Goal: Task Accomplishment & Management: Manage account settings

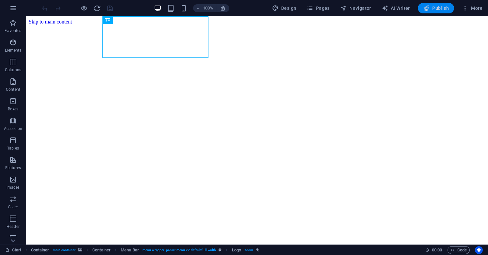
click at [443, 3] on button "Publish" at bounding box center [436, 8] width 36 height 10
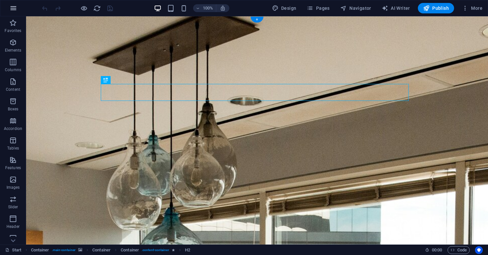
click at [15, 7] on icon "button" at bounding box center [13, 8] width 8 height 8
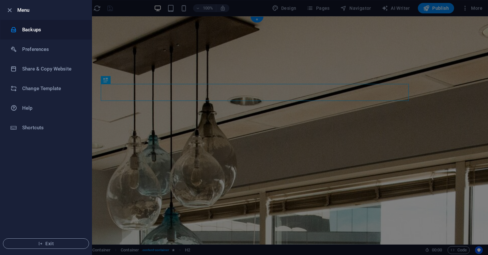
click at [34, 28] on h6 "Backups" at bounding box center [52, 30] width 60 height 8
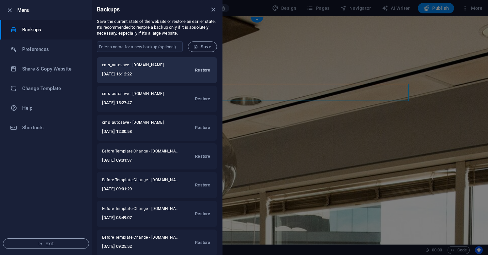
click at [197, 70] on span "Restore" at bounding box center [202, 70] width 15 height 8
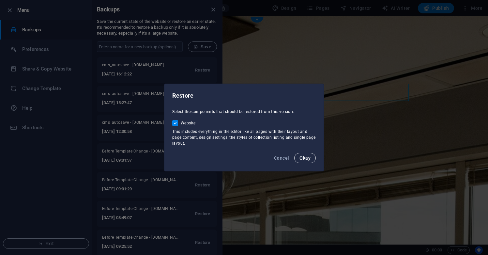
click at [305, 158] on span "Okay" at bounding box center [304, 157] width 11 height 5
checkbox input "false"
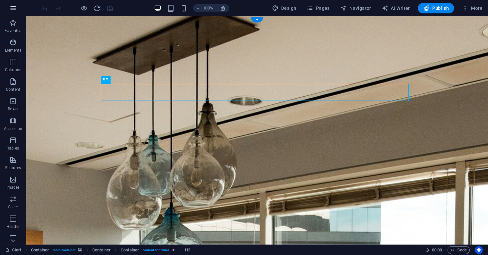
click at [13, 9] on icon "button" at bounding box center [13, 8] width 8 height 8
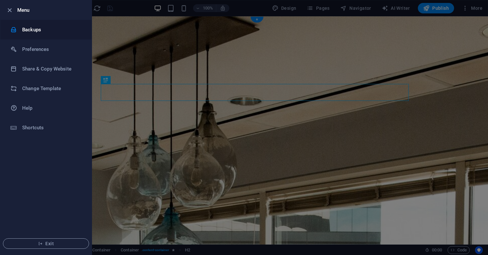
click at [37, 35] on li "Backups" at bounding box center [45, 30] width 91 height 20
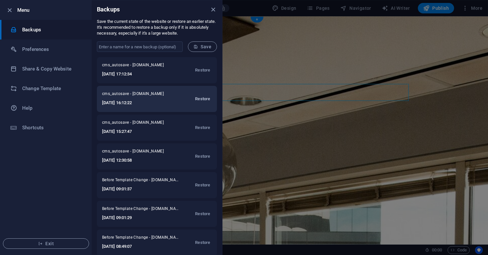
click at [202, 98] on span "Restore" at bounding box center [202, 99] width 15 height 8
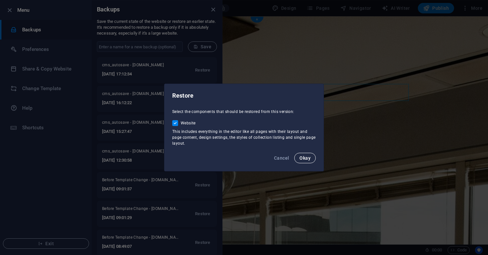
click at [306, 161] on button "Okay" at bounding box center [305, 158] width 22 height 10
checkbox input "false"
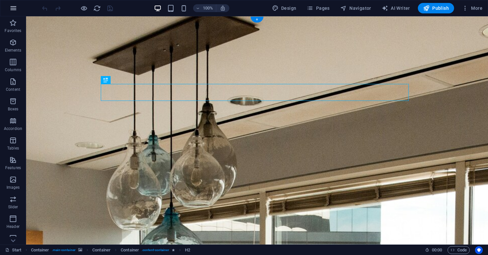
click at [16, 8] on icon "button" at bounding box center [13, 8] width 8 height 8
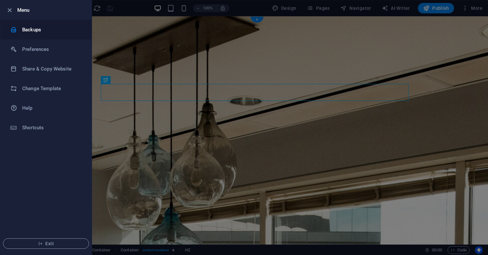
click at [50, 38] on li "Backups" at bounding box center [45, 30] width 91 height 20
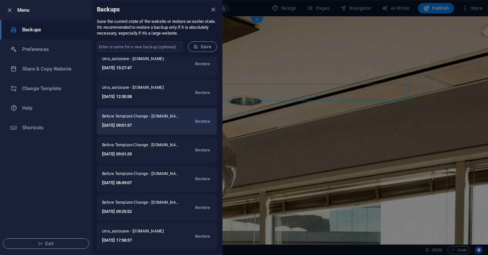
scroll to position [62, 0]
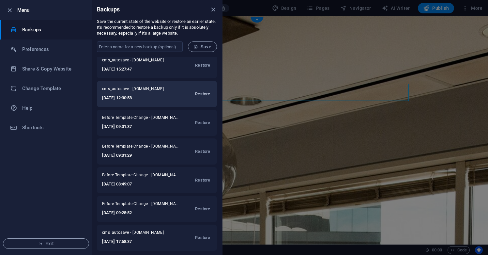
click at [205, 91] on span "Restore" at bounding box center [202, 94] width 15 height 8
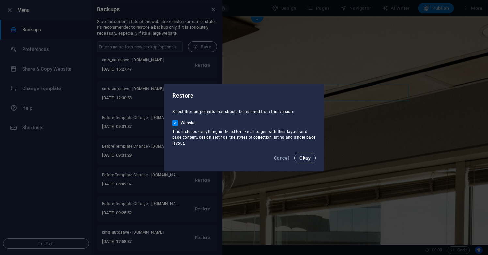
click at [303, 157] on span "Okay" at bounding box center [304, 157] width 11 height 5
checkbox input "false"
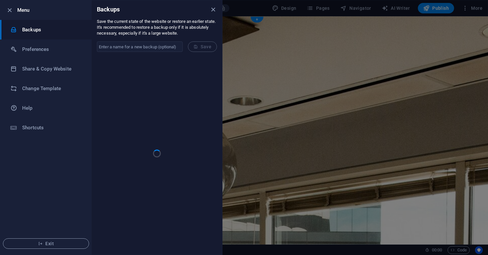
scroll to position [0, 0]
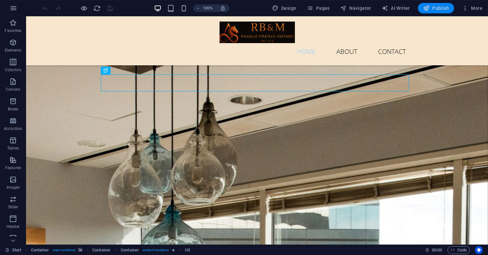
click at [441, 7] on span "Publish" at bounding box center [436, 8] width 26 height 7
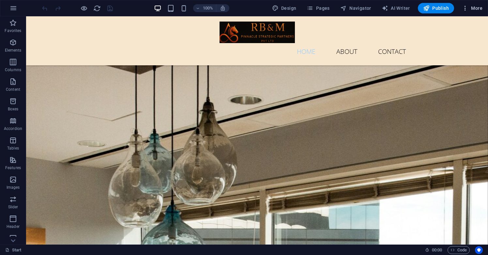
click at [472, 6] on span "More" at bounding box center [472, 8] width 21 height 7
